Goal: Book appointment/travel/reservation

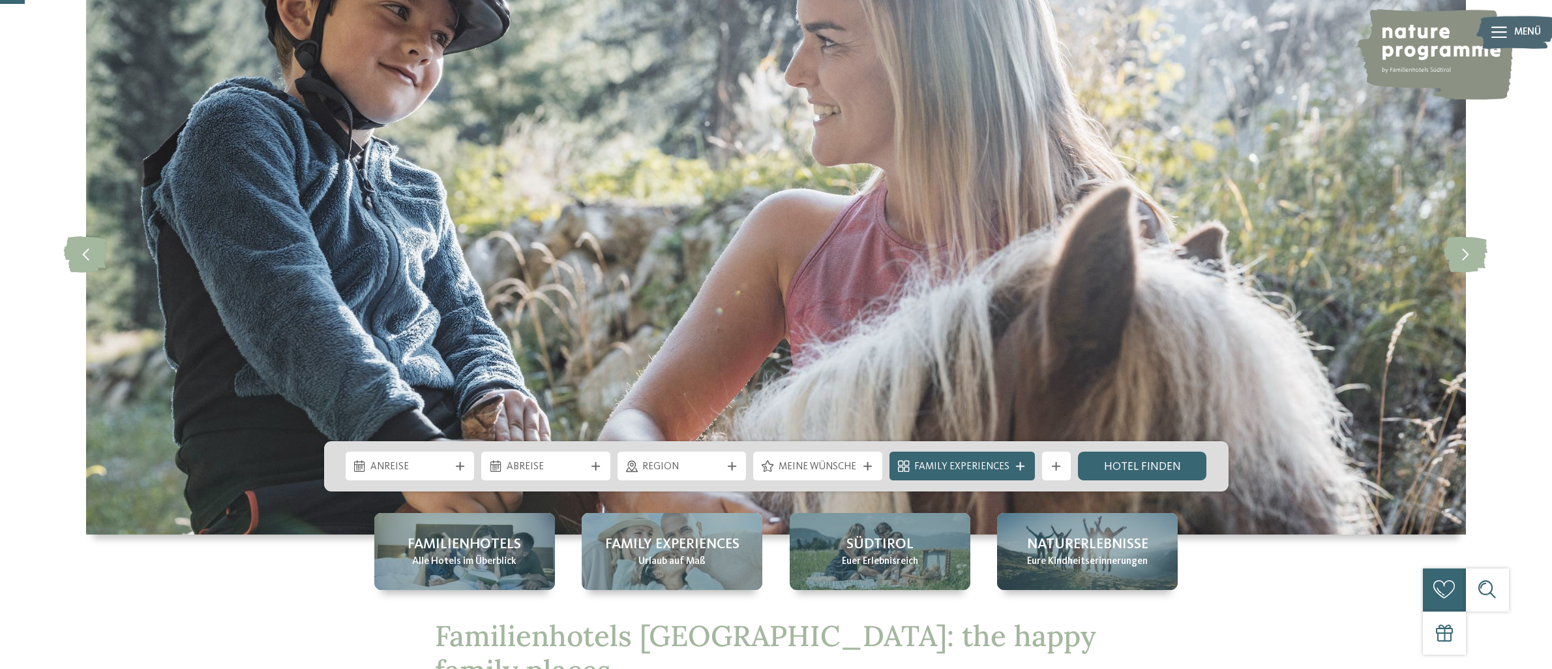
scroll to position [98, 0]
click at [384, 456] on div "Anreise" at bounding box center [410, 465] width 129 height 29
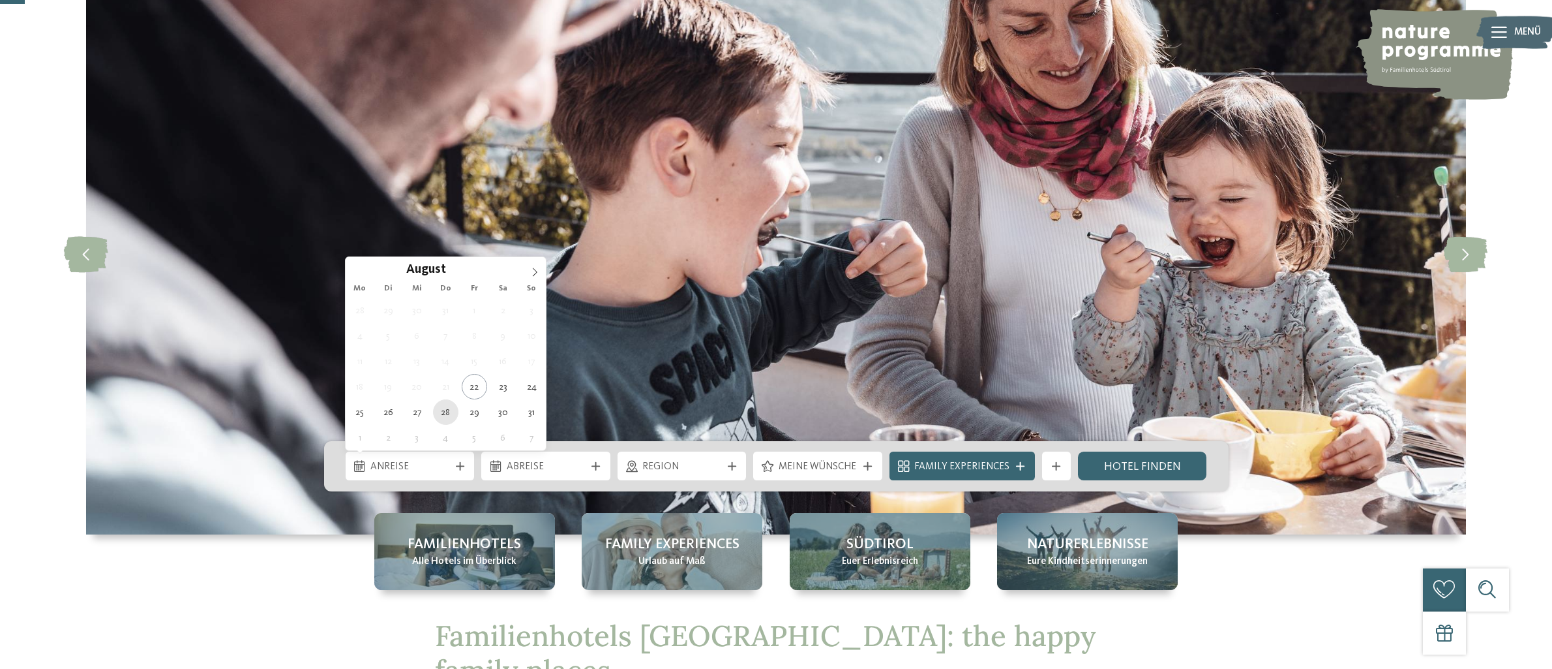
type div "[DATE]"
drag, startPoint x: 446, startPoint y: 411, endPoint x: 480, endPoint y: 404, distance: 34.7
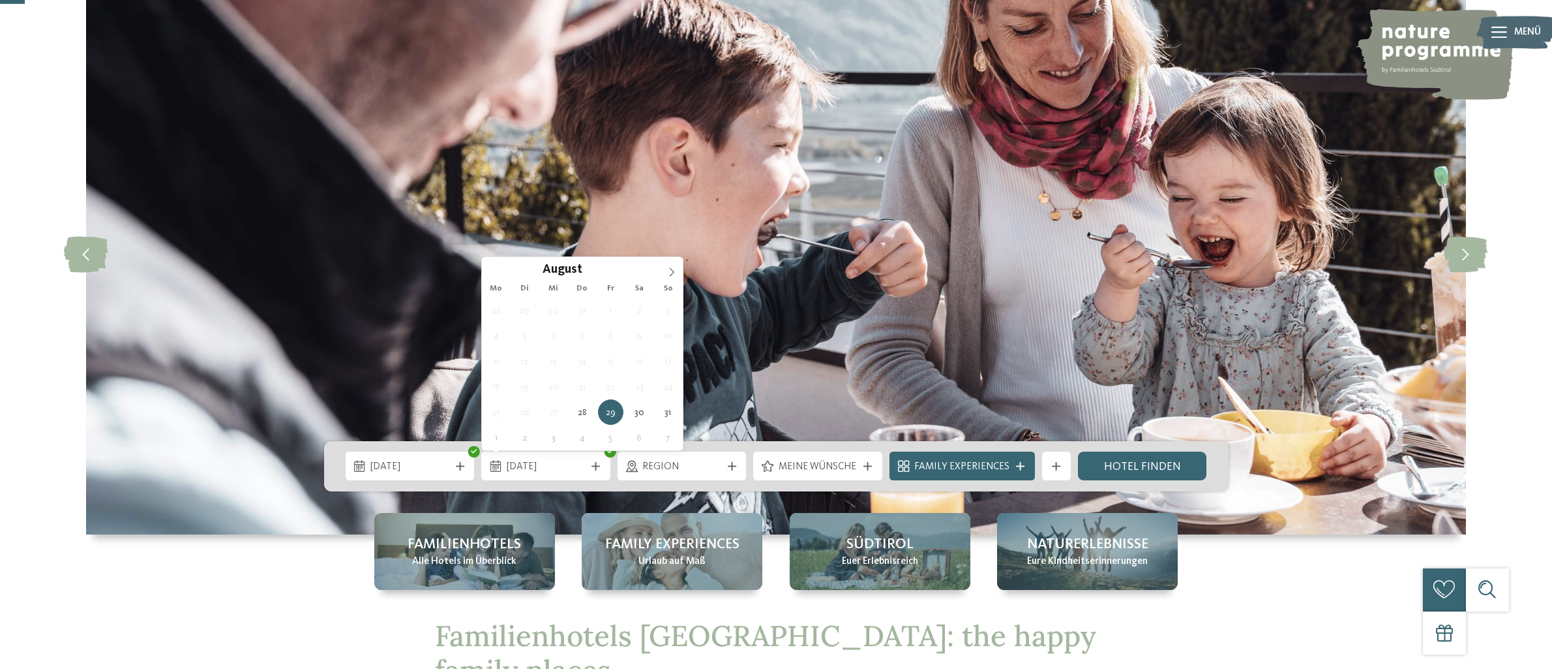
type div "[DATE]"
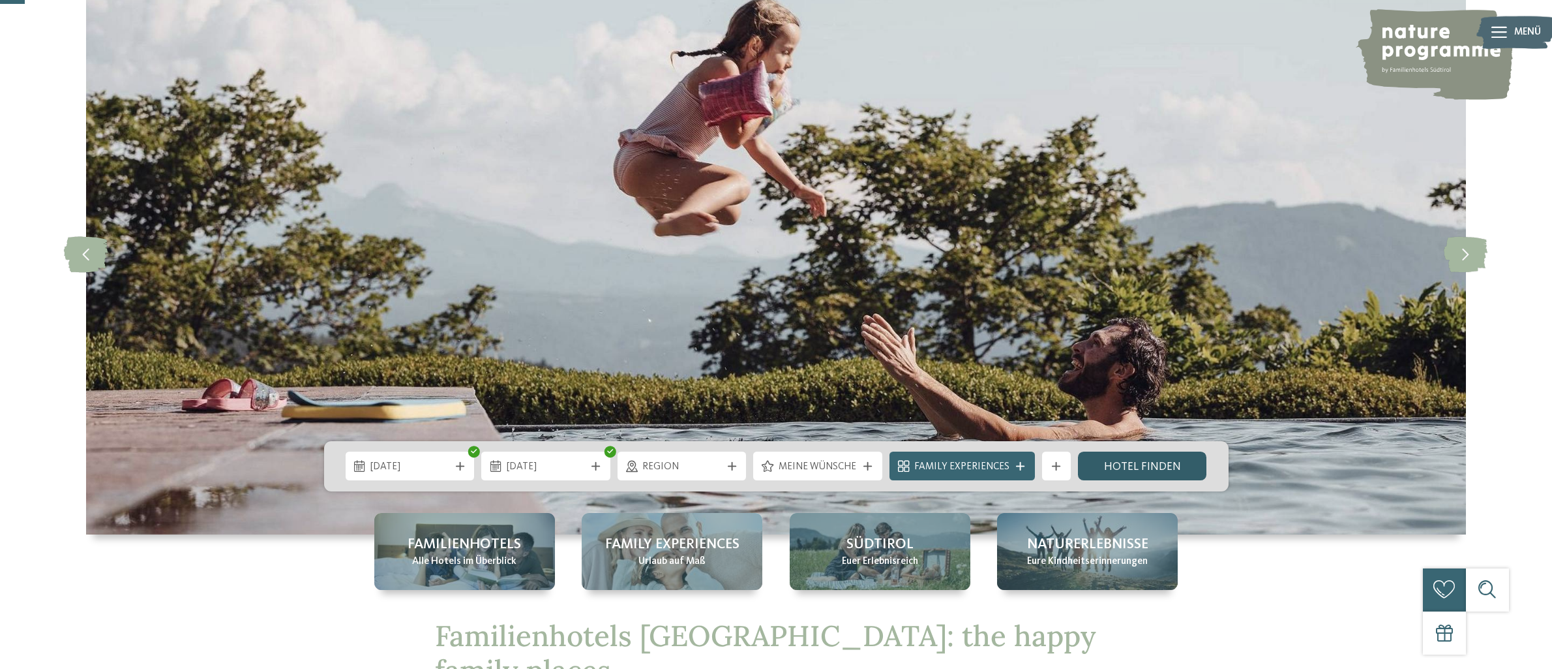
click at [1141, 465] on link "Hotel finden" at bounding box center [1142, 465] width 129 height 29
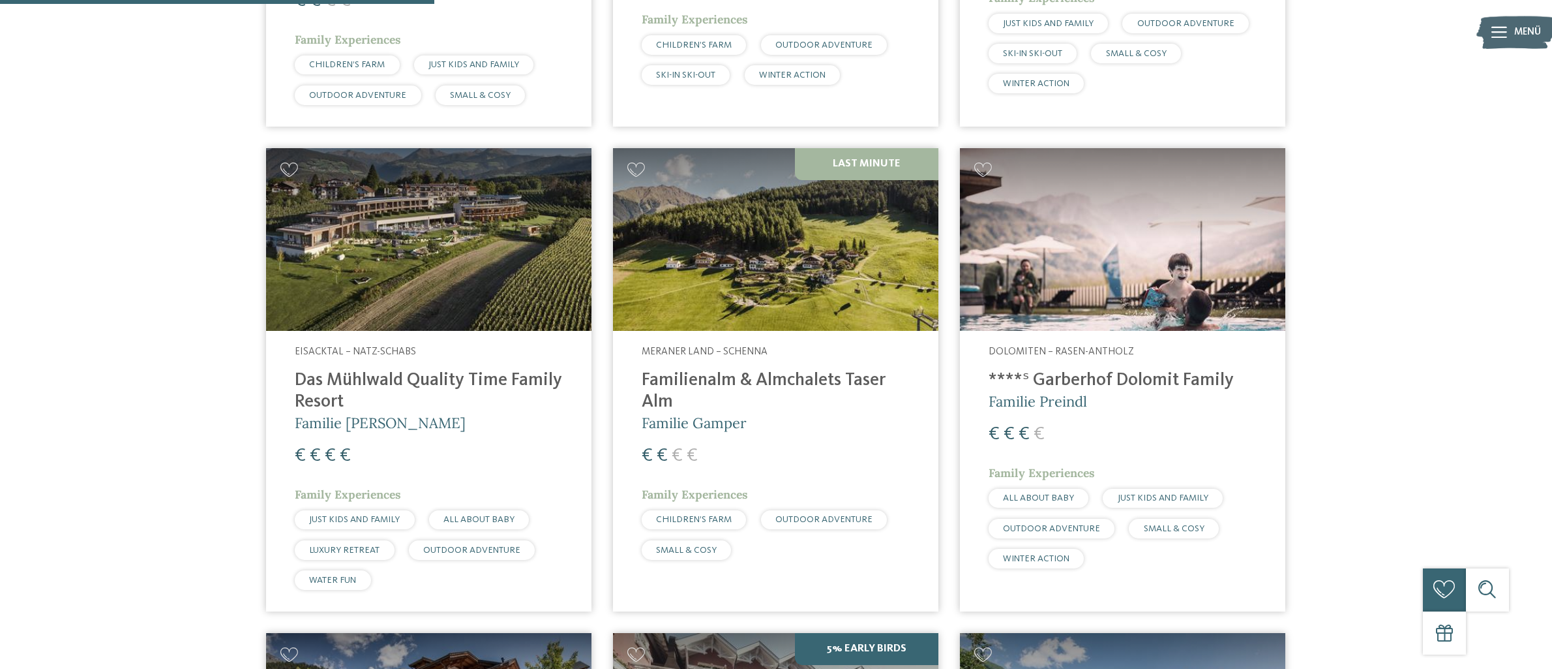
scroll to position [1367, 0]
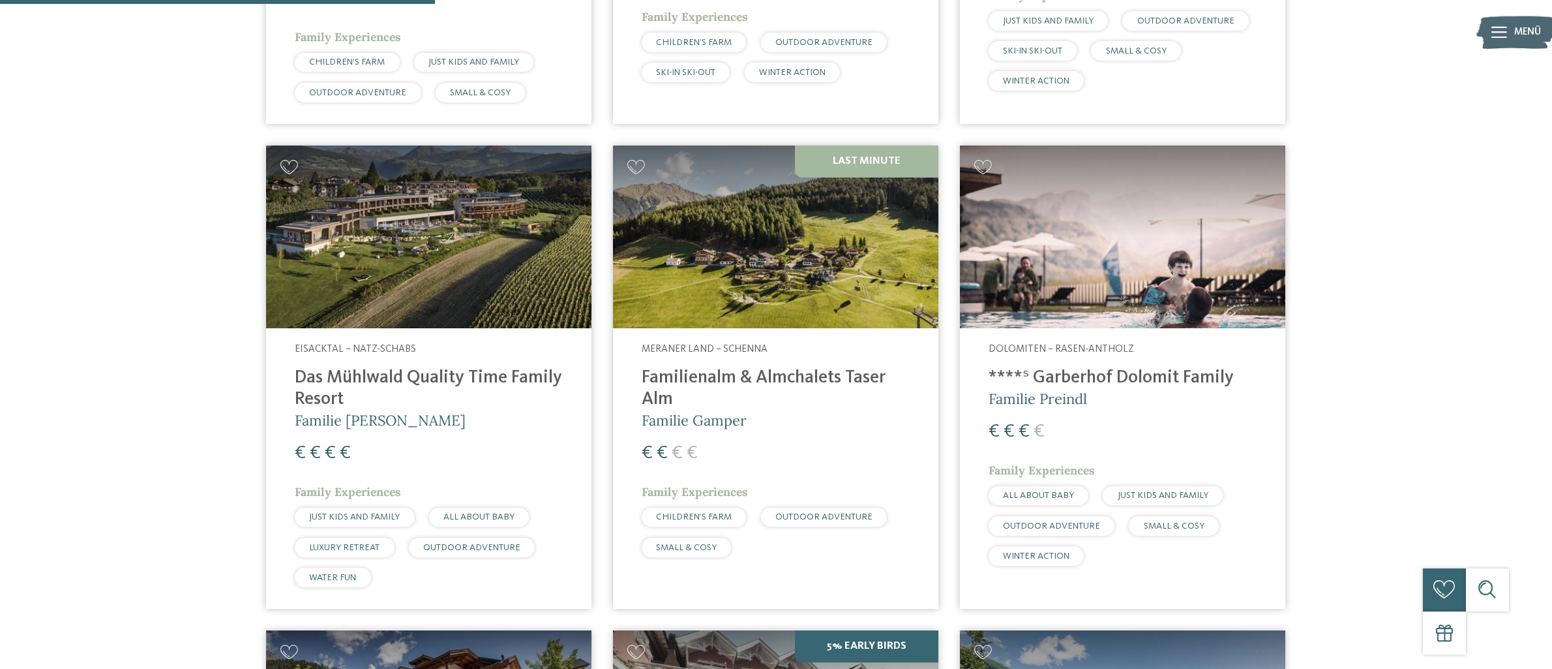
click at [730, 367] on h4 "Familienalm & Almchalets Taser Alm" at bounding box center [776, 388] width 268 height 43
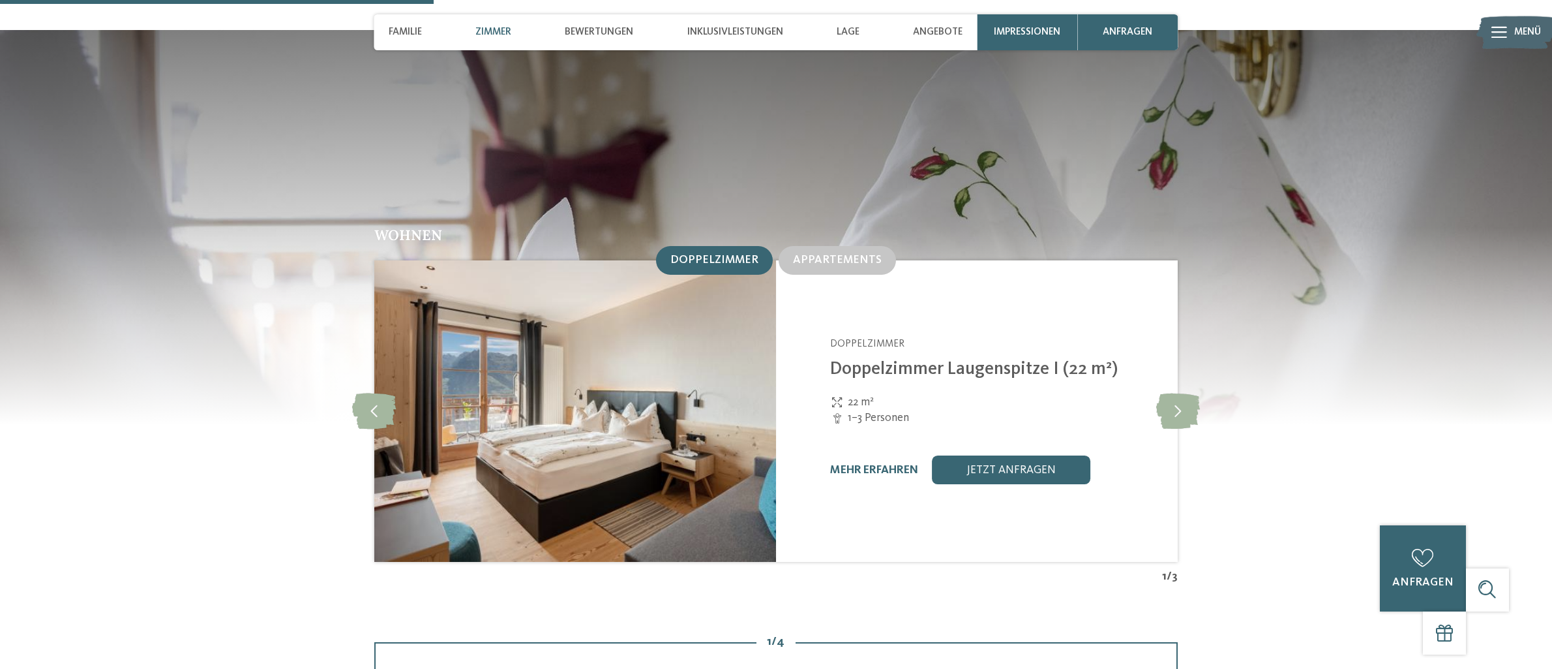
scroll to position [1543, 0]
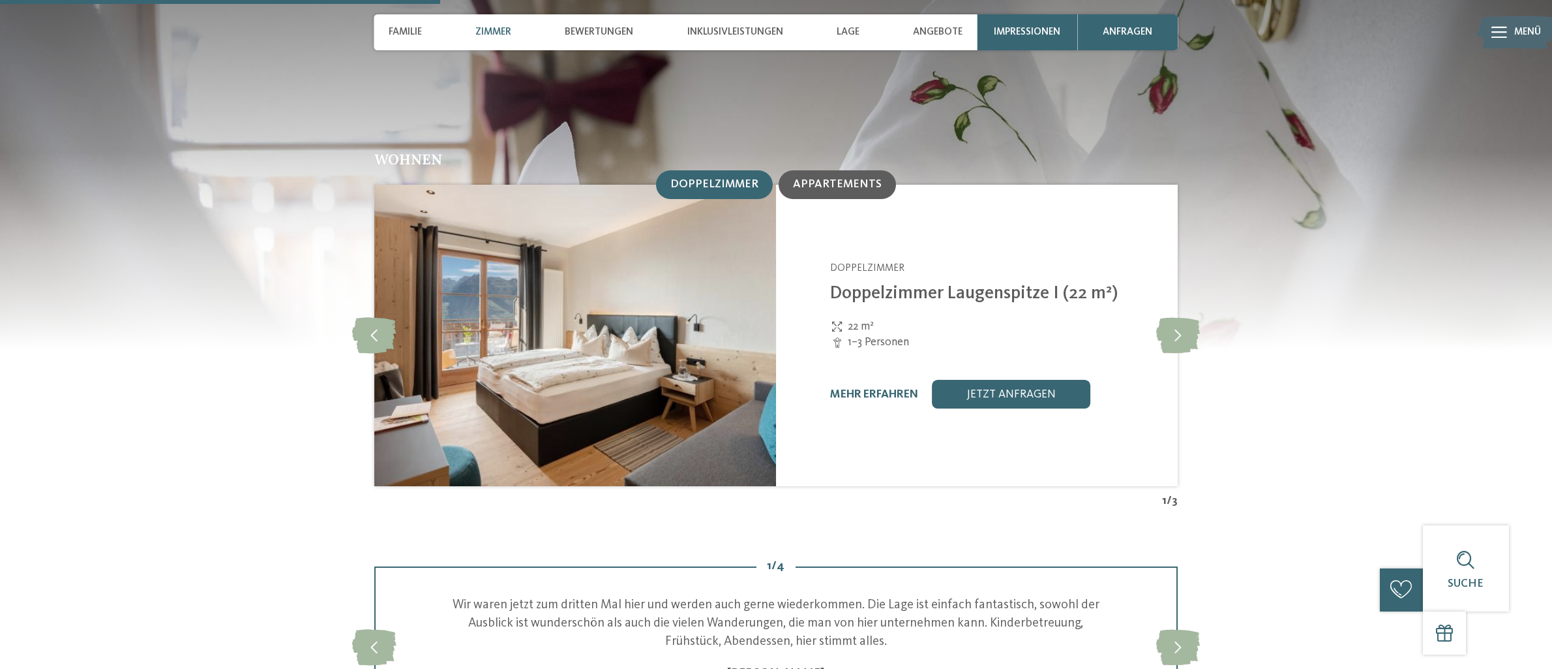
click at [810, 179] on span "Appartements" at bounding box center [837, 184] width 89 height 11
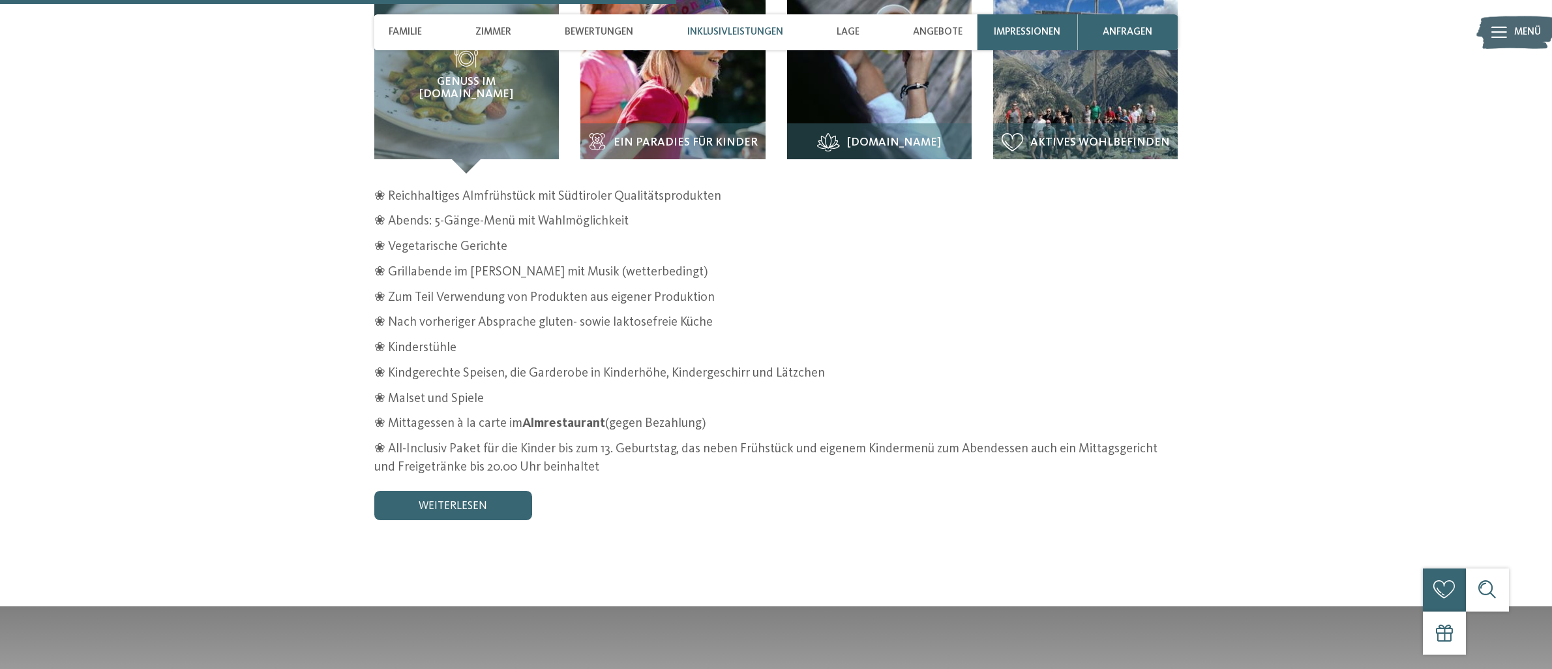
scroll to position [2373, 0]
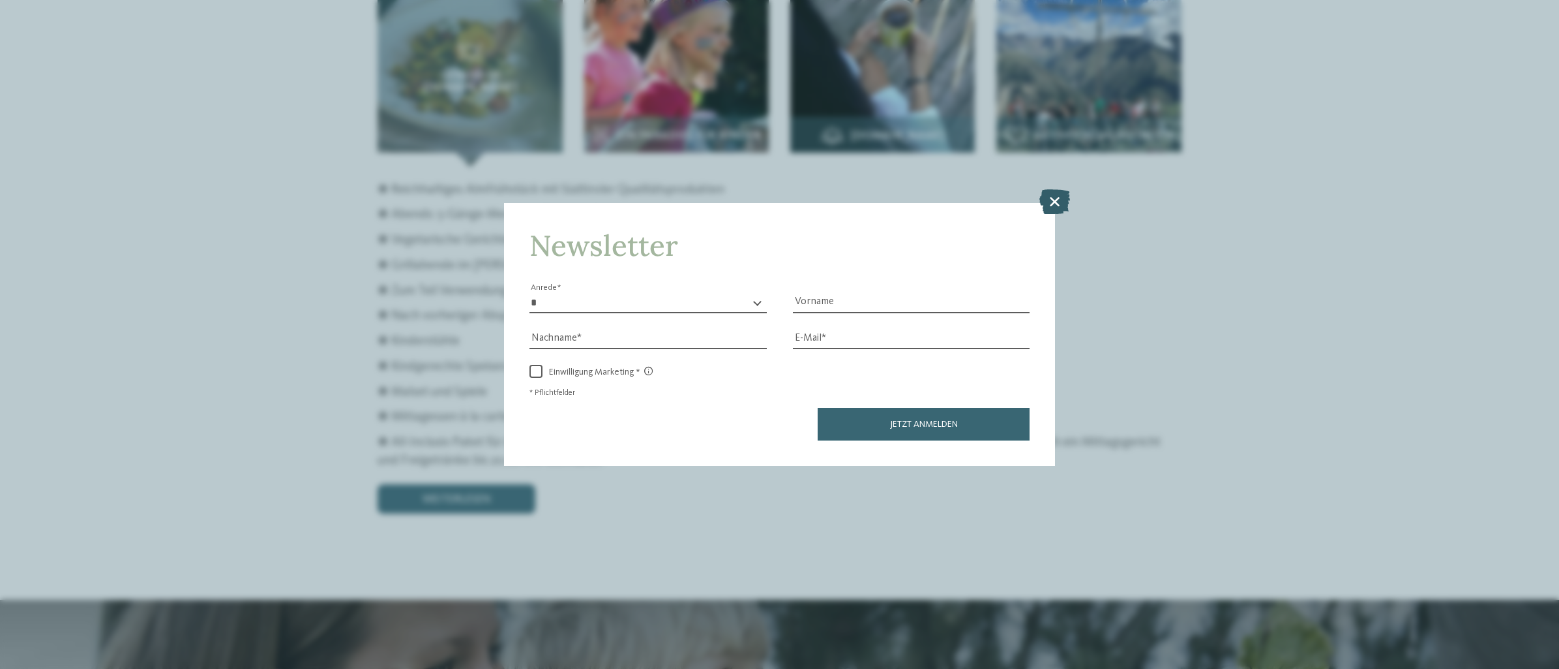
click at [1062, 189] on icon at bounding box center [1055, 201] width 31 height 25
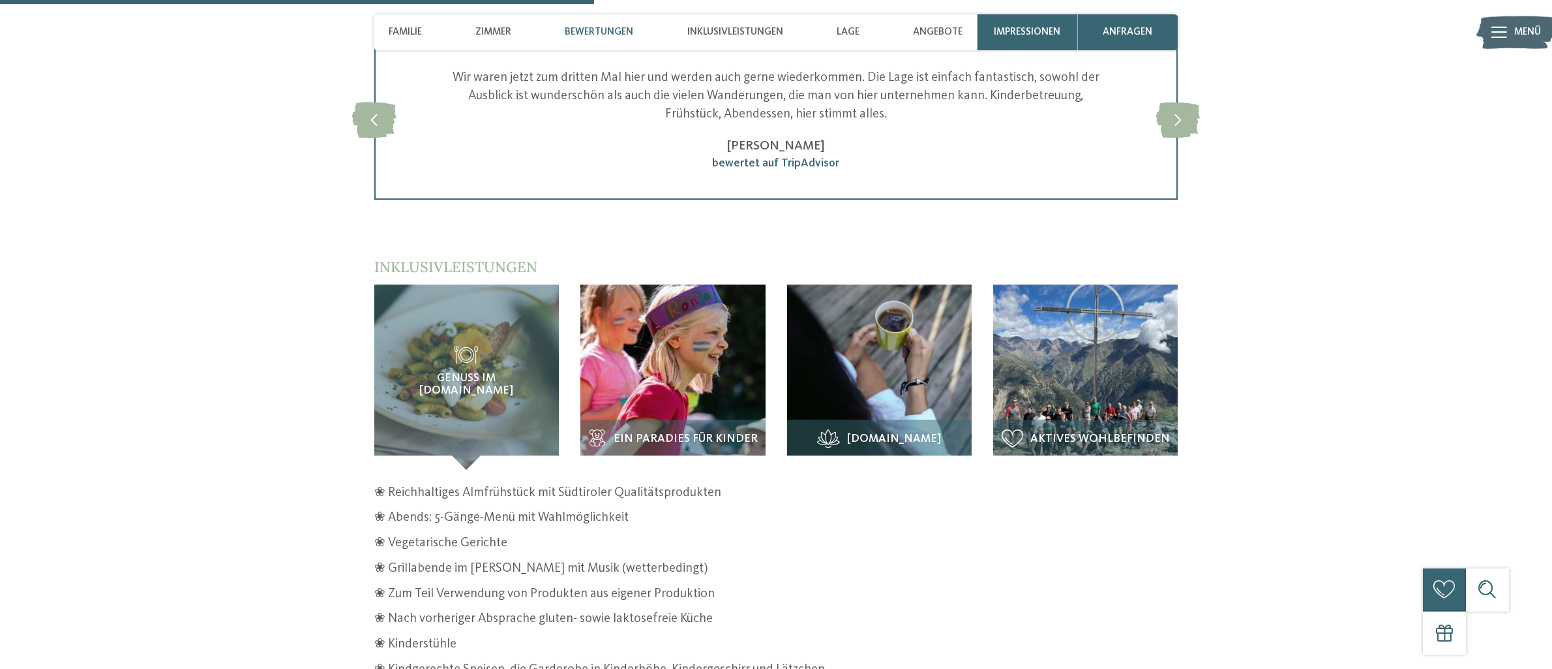
scroll to position [2064, 0]
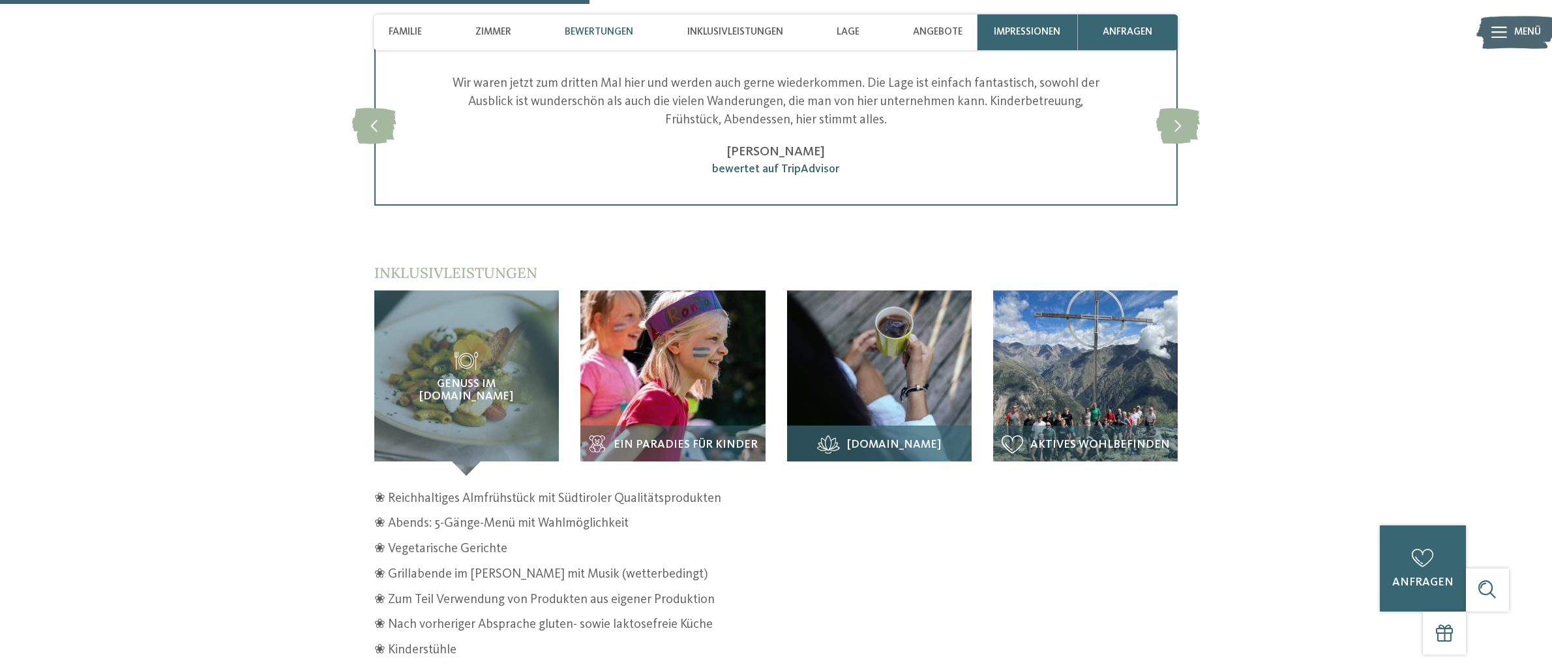
click at [876, 323] on img at bounding box center [879, 382] width 185 height 185
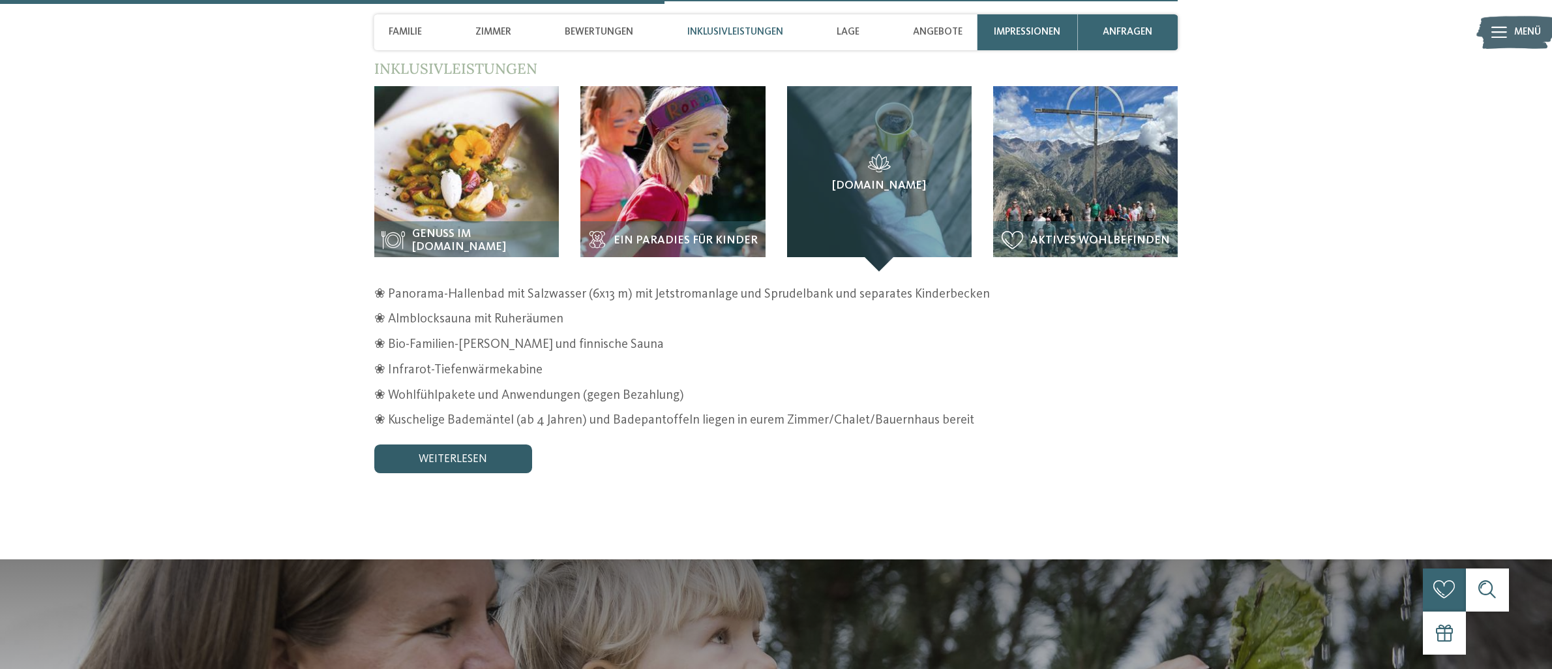
scroll to position [2269, 0]
click at [432, 444] on link "weiterlesen" at bounding box center [453, 458] width 158 height 29
